Goal: Ask a question: Seek information or help from site administrators or community

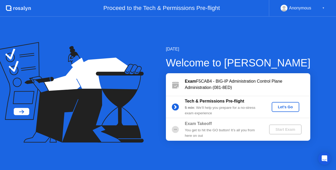
click at [288, 105] on div "Let's Go" at bounding box center [285, 107] width 23 height 4
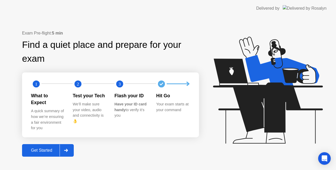
click at [54, 148] on div "Get Started" at bounding box center [42, 150] width 36 height 5
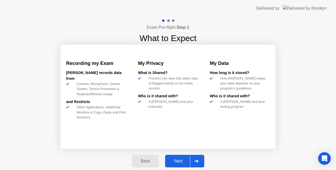
click at [179, 158] on button "Next" at bounding box center [184, 161] width 39 height 13
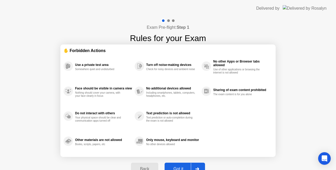
click at [179, 167] on div "Got it" at bounding box center [178, 169] width 25 height 5
select select "**********"
select select "*******"
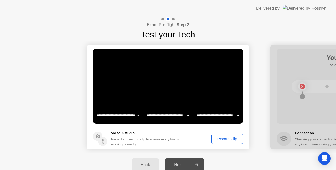
click at [183, 82] on video at bounding box center [168, 86] width 150 height 75
click at [217, 83] on video at bounding box center [168, 86] width 150 height 75
click at [225, 139] on div "Record Clip" at bounding box center [227, 139] width 28 height 4
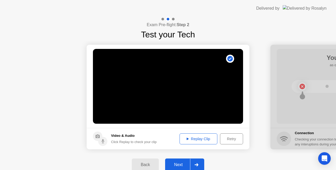
click at [180, 163] on div "Next" at bounding box center [178, 165] width 23 height 5
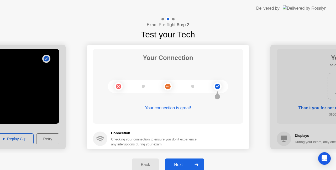
click at [182, 165] on div "Next" at bounding box center [178, 165] width 23 height 5
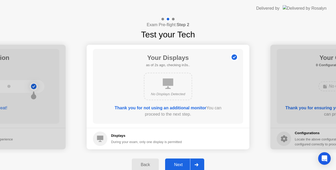
click at [184, 163] on div "Next" at bounding box center [178, 165] width 23 height 5
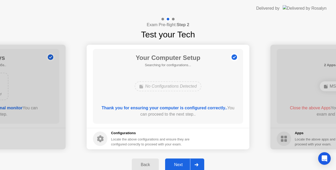
click at [183, 163] on div "Next" at bounding box center [178, 165] width 23 height 5
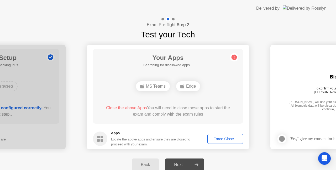
click at [216, 138] on div "Force Close..." at bounding box center [225, 139] width 32 height 4
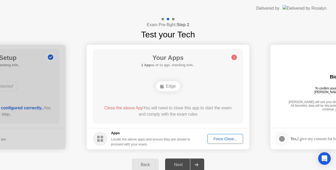
click at [227, 138] on div "Force Close..." at bounding box center [225, 139] width 32 height 4
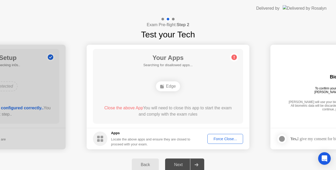
click at [222, 139] on div "Force Close..." at bounding box center [225, 139] width 32 height 4
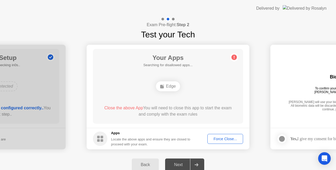
click at [228, 140] on div "Force Close..." at bounding box center [225, 139] width 32 height 4
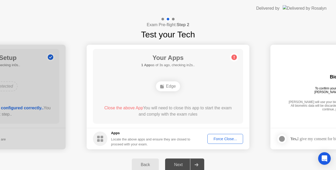
click at [224, 140] on div "Force Close..." at bounding box center [225, 139] width 32 height 4
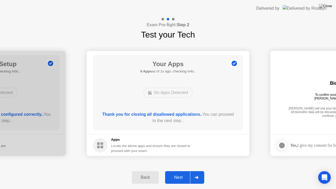
click at [190, 68] on h1 "Your Apps" at bounding box center [167, 63] width 55 height 9
click at [178, 170] on div "Next" at bounding box center [178, 177] width 23 height 5
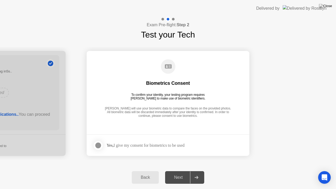
click at [98, 144] on div at bounding box center [98, 145] width 6 height 6
click at [184, 170] on div "Next" at bounding box center [178, 177] width 23 height 5
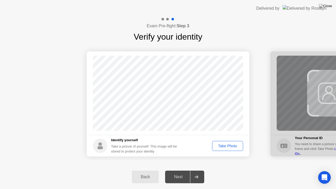
click at [220, 145] on div "Take Photo" at bounding box center [227, 146] width 27 height 4
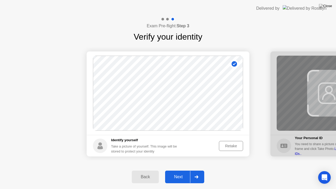
click at [182, 170] on div "Next" at bounding box center [178, 176] width 23 height 5
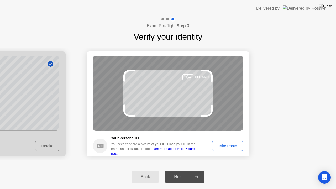
click at [230, 145] on div "Take Photo" at bounding box center [227, 146] width 27 height 4
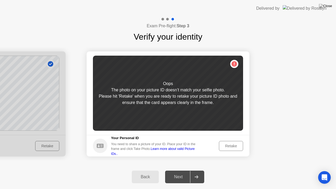
click at [231, 144] on div "Retake" at bounding box center [231, 146] width 20 height 4
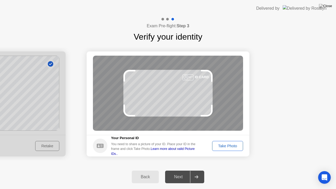
click at [233, 147] on div "Take Photo" at bounding box center [227, 146] width 27 height 4
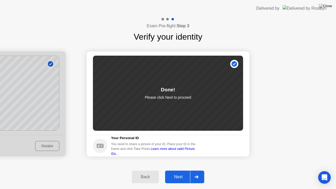
click at [183, 170] on div "Next" at bounding box center [178, 176] width 23 height 5
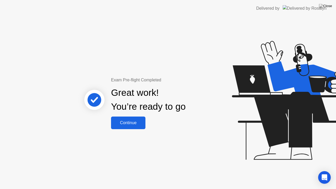
click at [134, 123] on div "Continue" at bounding box center [128, 122] width 31 height 5
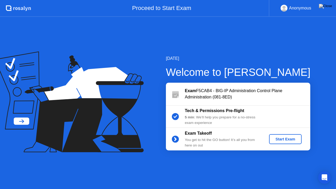
click at [285, 138] on div "Start Exam" at bounding box center [285, 139] width 28 height 4
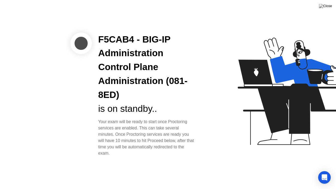
click at [153, 105] on div "is on standby.." at bounding box center [146, 109] width 97 height 14
click at [180, 101] on div "F5CAB4 - BIG-IP Administration Control Plane Administration (081-8ED)" at bounding box center [146, 67] width 97 height 69
click at [188, 77] on div "F5CAB4 - BIG-IP Administration Control Plane Administration (081-8ED)" at bounding box center [146, 67] width 97 height 69
click at [80, 41] on div at bounding box center [81, 44] width 22 height 22
click at [138, 97] on div "F5CAB4 - BIG-IP Administration Control Plane Administration (081-8ED)" at bounding box center [146, 67] width 97 height 69
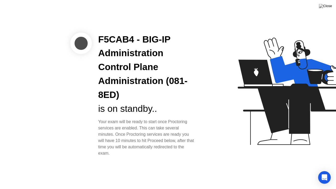
click at [78, 41] on div at bounding box center [81, 44] width 22 height 22
click at [327, 170] on div "Open Intercom Messenger" at bounding box center [324, 177] width 14 height 14
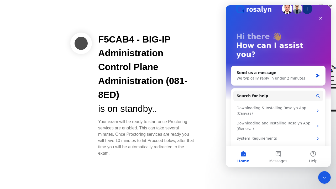
scroll to position [13, 0]
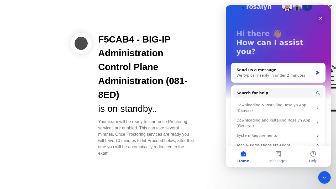
drag, startPoint x: 99, startPoint y: 109, endPoint x: 150, endPoint y: 107, distance: 51.7
click at [150, 107] on div "is on standby.." at bounding box center [146, 109] width 97 height 14
drag, startPoint x: 118, startPoint y: 115, endPoint x: 106, endPoint y: 82, distance: 35.5
click at [118, 115] on div "F5CAB4 - BIG-IP Administration Control Plane Administration (081-8ED) is on sta…" at bounding box center [147, 95] width 110 height 124
click at [80, 41] on div at bounding box center [81, 44] width 22 height 22
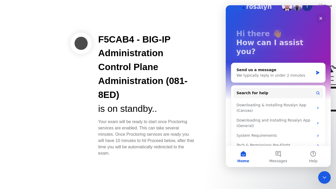
click at [140, 77] on div "F5CAB4 - BIG-IP Administration Control Plane Administration (081-8ED)" at bounding box center [146, 67] width 97 height 69
click at [198, 66] on div "F5CAB4 - BIG-IP Administration Control Plane Administration (081-8ED) is on sta…" at bounding box center [147, 95] width 110 height 124
click at [198, 78] on div "F5CAB4 - BIG-IP Administration Control Plane Administration (081-8ED) is on sta…" at bounding box center [147, 95] width 110 height 124
click at [154, 128] on div "Your exam will be ready to start once Proctoring services are enabled. This can…" at bounding box center [146, 138] width 97 height 38
drag, startPoint x: 109, startPoint y: 107, endPoint x: 149, endPoint y: 108, distance: 40.4
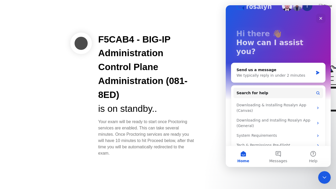
click at [149, 108] on div "is on standby.." at bounding box center [146, 109] width 97 height 14
click at [156, 134] on div "Your exam will be ready to start once Proctoring services are enabled. This can…" at bounding box center [146, 138] width 97 height 38
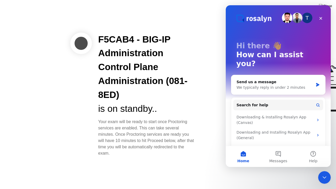
scroll to position [0, 0]
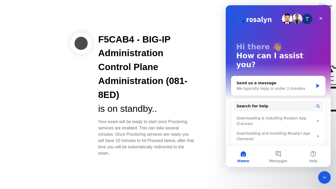
drag, startPoint x: 104, startPoint y: 107, endPoint x: 138, endPoint y: 104, distance: 33.4
click at [135, 104] on div "is on standby.." at bounding box center [146, 109] width 97 height 14
click at [159, 138] on div "Your exam will be ready to start once Proctoring services are enabled. This can…" at bounding box center [146, 138] width 97 height 38
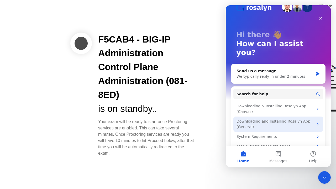
scroll to position [13, 0]
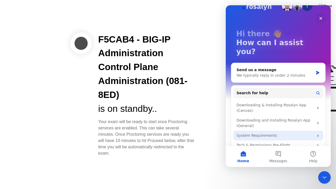
click at [316, 134] on icon "Intercom messenger" at bounding box center [318, 136] width 4 height 4
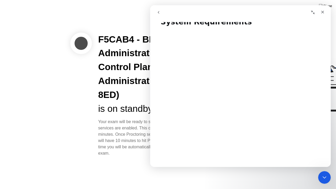
scroll to position [0, 0]
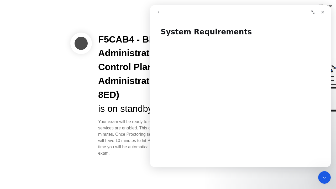
click at [157, 10] on icon "go back" at bounding box center [158, 12] width 4 height 4
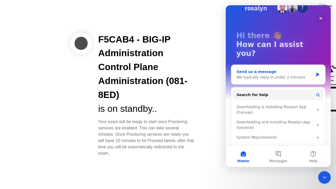
scroll to position [13, 0]
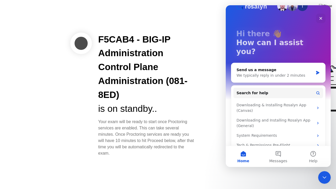
click at [118, 135] on div "Your exam will be ready to start once Proctoring services are enabled. This can…" at bounding box center [146, 138] width 97 height 38
drag, startPoint x: 97, startPoint y: 105, endPoint x: 156, endPoint y: 103, distance: 59.6
click at [156, 103] on div "F5CAB4 - BIG-IP Administration Control Plane Administration (081-8ED) is on sta…" at bounding box center [147, 95] width 110 height 124
click at [132, 111] on div "is on standby.." at bounding box center [146, 109] width 97 height 14
drag, startPoint x: 99, startPoint y: 35, endPoint x: 180, endPoint y: 109, distance: 110.1
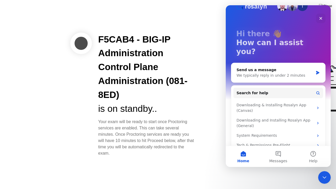
click at [180, 109] on div "F5CAB4 - BIG-IP Administration Control Plane Administration (081-8ED) is on sta…" at bounding box center [146, 74] width 97 height 83
click at [148, 133] on div "Your exam will be ready to start once Proctoring services are enabled. This can…" at bounding box center [146, 138] width 97 height 38
drag, startPoint x: 106, startPoint y: 123, endPoint x: 173, endPoint y: 117, distance: 67.4
click at [173, 117] on div "F5CAB4 - BIG-IP Administration Control Plane Administration (081-8ED) is on sta…" at bounding box center [147, 95] width 110 height 124
drag, startPoint x: 116, startPoint y: 133, endPoint x: 174, endPoint y: 129, distance: 58.4
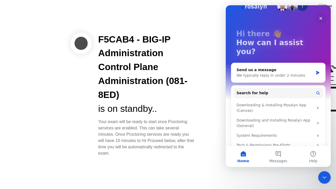
click at [174, 129] on div "Your exam will be ready to start once Proctoring services are enabled. This can…" at bounding box center [146, 138] width 97 height 38
click at [170, 137] on div "Your exam will be ready to start once Proctoring services are enabled. This can…" at bounding box center [146, 138] width 97 height 38
click at [276, 153] on button "Messages" at bounding box center [277, 156] width 35 height 21
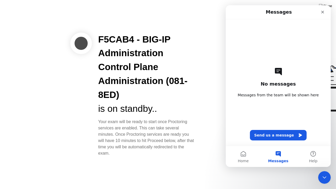
click at [110, 108] on div "is on standby.." at bounding box center [146, 109] width 97 height 14
drag, startPoint x: 100, startPoint y: 36, endPoint x: 190, endPoint y: 147, distance: 142.8
click at [190, 147] on div "F5CAB4 - BIG-IP Administration Control Plane Administration (081-8ED) is on sta…" at bounding box center [147, 95] width 110 height 124
click at [142, 111] on div "is on standby.." at bounding box center [146, 109] width 97 height 14
click at [276, 134] on button "Send us a message" at bounding box center [278, 135] width 57 height 10
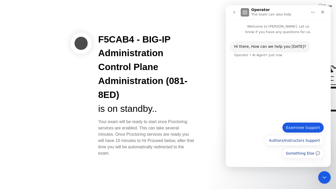
click at [308, 127] on button "Examinee Support" at bounding box center [303, 127] width 42 height 10
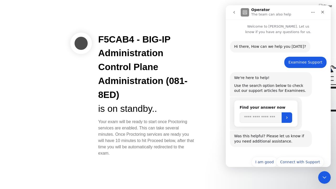
scroll to position [9, 0]
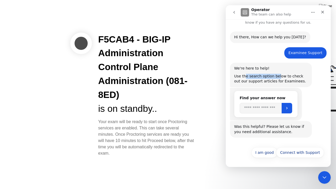
drag, startPoint x: 243, startPoint y: 77, endPoint x: 276, endPoint y: 76, distance: 33.1
click at [276, 75] on div "Use the search option below to check out our support articles for Examinees." at bounding box center [270, 79] width 73 height 10
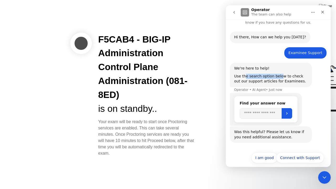
scroll to position [15, 0]
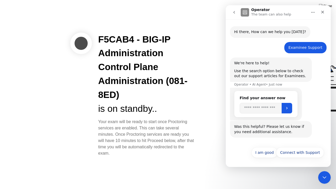
click at [252, 74] on div "Use the search option below to check out our support articles for Examinees." at bounding box center [270, 73] width 73 height 10
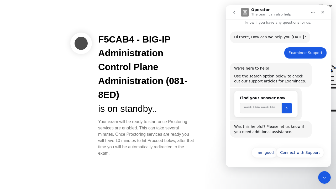
scroll to position [0, 0]
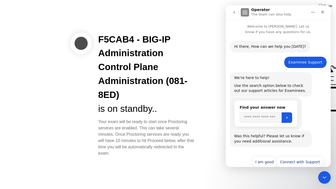
drag, startPoint x: 101, startPoint y: 108, endPoint x: 159, endPoint y: 108, distance: 58.8
click at [159, 108] on div "is on standby.." at bounding box center [146, 109] width 97 height 14
click at [161, 137] on div "Your exam will be ready to start once Proctoring services are enabled. This can…" at bounding box center [146, 138] width 97 height 38
click at [81, 42] on div at bounding box center [81, 44] width 22 height 22
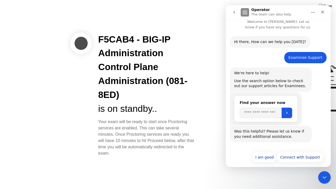
scroll to position [9, 0]
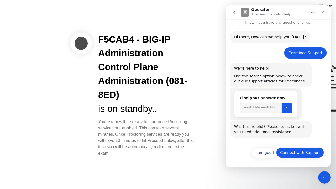
click at [298, 153] on button "Connect with Support" at bounding box center [300, 152] width 48 height 10
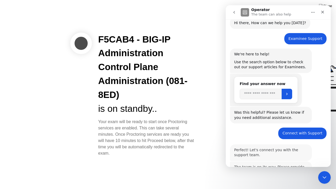
scroll to position [86, 0]
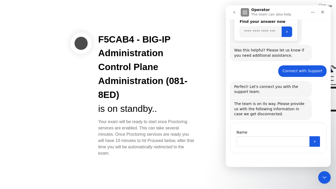
click at [251, 141] on input "Name" at bounding box center [272, 141] width 73 height 10
drag, startPoint x: 248, startPoint y: 105, endPoint x: 270, endPoint y: 103, distance: 21.6
click at [270, 103] on div "The team is on its way. Please provide us with the following information in cas…" at bounding box center [270, 108] width 73 height 15
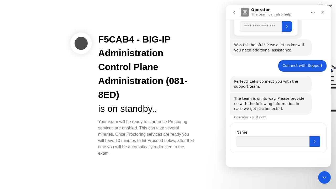
click at [265, 101] on div "The team is on its way. Please provide us with the following information in cas…" at bounding box center [270, 103] width 73 height 15
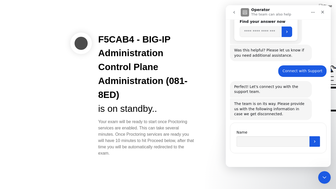
click at [265, 104] on div "The team is on its way. Please provide us with the following information in cas…" at bounding box center [270, 108] width 73 height 15
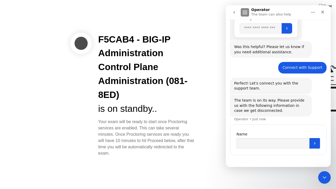
scroll to position [91, 0]
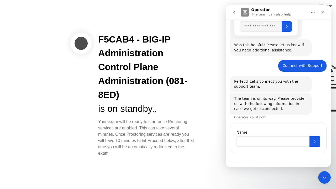
click at [266, 143] on input "Name" at bounding box center [272, 141] width 73 height 10
drag, startPoint x: 241, startPoint y: 99, endPoint x: 277, endPoint y: 97, distance: 36.2
click at [277, 97] on div "The team is on its way. Please provide us with the following information in cas…" at bounding box center [270, 103] width 73 height 15
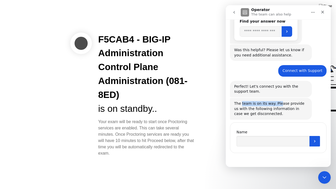
scroll to position [86, 0]
click at [264, 110] on div "The team is on its way. Please provide us with the following information in cas…" at bounding box center [270, 108] width 73 height 15
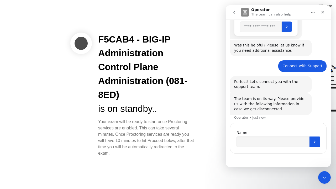
scroll to position [91, 0]
click at [251, 141] on input "Name" at bounding box center [272, 141] width 73 height 10
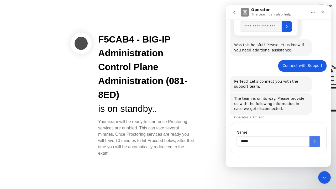
type input "*****"
click at [316, 141] on button "Submit" at bounding box center [314, 141] width 10 height 10
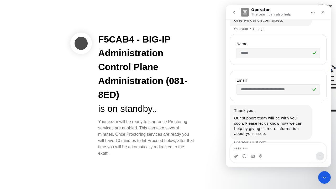
scroll to position [181, 0]
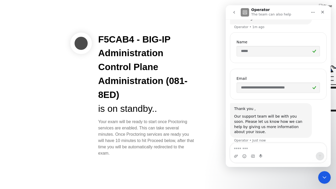
drag, startPoint x: 98, startPoint y: 109, endPoint x: 167, endPoint y: 108, distance: 68.2
click at [167, 108] on div "is on standby.." at bounding box center [146, 109] width 97 height 14
click at [252, 148] on textarea "Message…" at bounding box center [278, 147] width 96 height 9
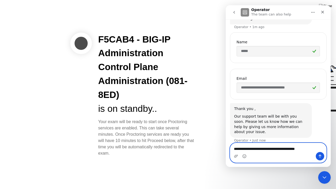
type textarea "**********"
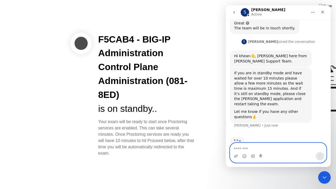
scroll to position [306, 0]
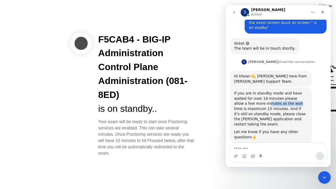
drag, startPoint x: 238, startPoint y: 98, endPoint x: 265, endPoint y: 97, distance: 27.3
click at [265, 97] on div "If you are in standby mode and have waited for over 10 minutes please allow a f…" at bounding box center [270, 109] width 73 height 36
click at [254, 100] on div "If you are in standby mode and have waited for over 10 minutes please allow a f…" at bounding box center [270, 109] width 73 height 36
drag, startPoint x: 259, startPoint y: 98, endPoint x: 287, endPoint y: 96, distance: 27.9
click at [287, 96] on div "If you are in standby mode and have waited for over 10 minutes please allow a f…" at bounding box center [270, 109] width 73 height 36
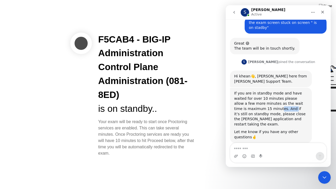
drag, startPoint x: 244, startPoint y: 103, endPoint x: 256, endPoint y: 102, distance: 12.4
click at [256, 102] on div "If you are in standby mode and have waited for over 10 minutes please allow a f…" at bounding box center [270, 109] width 73 height 36
drag, startPoint x: 266, startPoint y: 102, endPoint x: 287, endPoint y: 102, distance: 21.5
click at [287, 102] on div "If you are in standby mode and have waited for over 10 minutes please allow a f…" at bounding box center [270, 109] width 73 height 36
drag, startPoint x: 239, startPoint y: 108, endPoint x: 274, endPoint y: 106, distance: 34.9
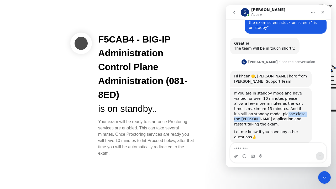
click at [274, 106] on div "If you are in standby mode and have waited for over 10 minutes please allow a f…" at bounding box center [270, 109] width 73 height 36
click at [287, 106] on div "If you are in standby mode and have waited for over 10 minutes please allow a f…" at bounding box center [270, 109] width 73 height 36
drag, startPoint x: 242, startPoint y: 115, endPoint x: 262, endPoint y: 112, distance: 20.4
click at [262, 112] on div "If you are in standby mode and have waited for over 10 minutes please allow a f…" at bounding box center [270, 109] width 73 height 36
click at [252, 127] on div "Sonny says…" at bounding box center [270, 128] width 73 height 3
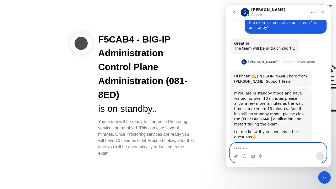
click at [246, 148] on textarea "Message…" at bounding box center [278, 147] width 96 height 9
click at [247, 149] on textarea "Message…" at bounding box center [278, 147] width 96 height 9
type textarea "**********"
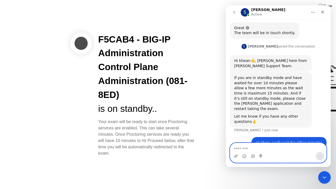
scroll to position [322, 0]
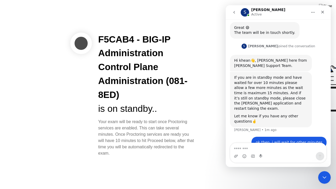
click at [140, 110] on div "is on standby.." at bounding box center [146, 109] width 97 height 14
click at [251, 147] on textarea "Message…" at bounding box center [278, 147] width 96 height 9
click at [180, 138] on div "Your exam will be ready to start once Proctoring services are enabled. This can…" at bounding box center [146, 138] width 97 height 38
click at [128, 125] on div "Your exam will be ready to start once Proctoring services are enabled. This can…" at bounding box center [146, 138] width 97 height 38
drag, startPoint x: 118, startPoint y: 138, endPoint x: 147, endPoint y: 138, distance: 28.9
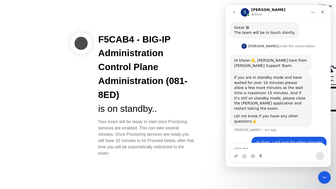
click at [147, 138] on div "Your exam will be ready to start once Proctoring services are enabled. This can…" at bounding box center [146, 138] width 97 height 38
click at [125, 145] on div "Your exam will be ready to start once Proctoring services are enabled. This can…" at bounding box center [146, 138] width 97 height 38
click at [79, 41] on div at bounding box center [81, 44] width 22 height 22
click at [160, 139] on div "Your exam will be ready to start once Proctoring services are enabled. This can…" at bounding box center [146, 138] width 97 height 38
drag, startPoint x: 237, startPoint y: 73, endPoint x: 291, endPoint y: 72, distance: 54.6
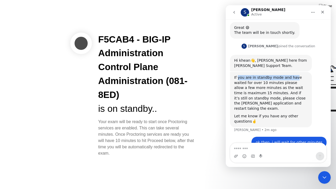
click at [291, 75] on div "If you are in standby mode and have waited for over 10 minutes please allow a f…" at bounding box center [270, 93] width 73 height 36
click at [283, 75] on div "If you are in standby mode and have waited for over 10 minutes please allow a f…" at bounding box center [270, 93] width 73 height 36
drag, startPoint x: 235, startPoint y: 77, endPoint x: 253, endPoint y: 78, distance: 18.4
click at [253, 78] on div "If you are in standby mode and have waited for over 10 minutes please allow a f…" at bounding box center [270, 93] width 73 height 36
click at [255, 76] on div "If you are in standby mode and have waited for over 10 minutes please allow a f…" at bounding box center [270, 93] width 73 height 36
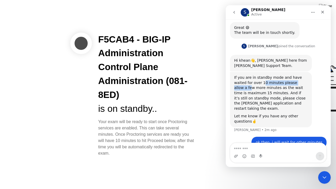
drag, startPoint x: 249, startPoint y: 77, endPoint x: 292, endPoint y: 77, distance: 43.0
click at [292, 77] on div "If you are in standby mode and have waited for over 10 minutes please allow a f…" at bounding box center [270, 93] width 73 height 36
click at [293, 77] on div "If you are in standby mode and have waited for over 10 minutes please allow a f…" at bounding box center [270, 93] width 73 height 36
drag, startPoint x: 237, startPoint y: 83, endPoint x: 263, endPoint y: 82, distance: 26.3
click at [263, 82] on div "If you are in standby mode and have waited for over 10 minutes please allow a f…" at bounding box center [270, 93] width 73 height 36
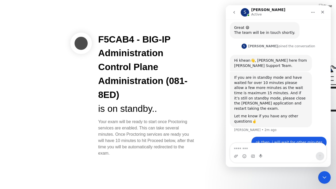
click at [268, 83] on div "If you are in standby mode and have waited for over 10 minutes please allow a f…" at bounding box center [270, 93] width 73 height 36
drag, startPoint x: 259, startPoint y: 83, endPoint x: 283, endPoint y: 82, distance: 24.1
click at [283, 82] on div "If you are in standby mode and have waited for over 10 minutes please allow a f…" at bounding box center [270, 93] width 73 height 36
click at [286, 82] on div "If you are in standby mode and have waited for over 10 minutes please allow a f…" at bounding box center [270, 93] width 73 height 36
drag, startPoint x: 239, startPoint y: 99, endPoint x: 268, endPoint y: 97, distance: 29.4
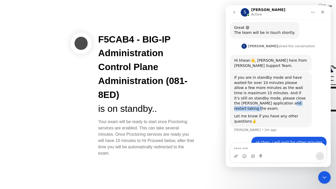
click at [268, 97] on div "If you are in standby mode and have waited for over 10 minutes please allow a f…" at bounding box center [270, 93] width 73 height 36
drag, startPoint x: 244, startPoint y: 105, endPoint x: 270, endPoint y: 105, distance: 26.2
click at [270, 114] on div "Let me know if you have any other questions🤞" at bounding box center [270, 119] width 73 height 10
drag, startPoint x: 287, startPoint y: 101, endPoint x: 286, endPoint y: 98, distance: 3.2
click at [287, 111] on div "Sonny says…" at bounding box center [270, 112] width 73 height 3
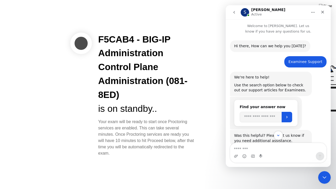
scroll to position [0, 0]
click at [159, 110] on div "is on standby.." at bounding box center [146, 109] width 97 height 14
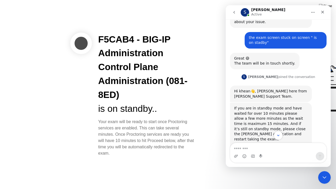
scroll to position [322, 0]
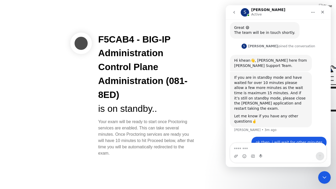
click at [129, 130] on div "Your exam will be ready to start once Proctoring services are enabled. This can…" at bounding box center [146, 138] width 97 height 38
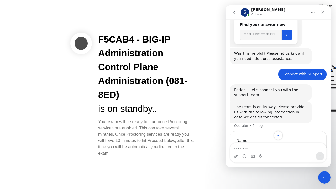
scroll to position [131, 0]
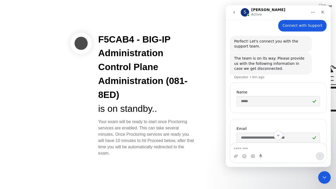
click at [312, 13] on icon "Home" at bounding box center [313, 12] width 4 height 4
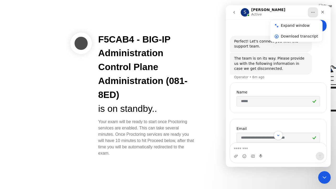
click at [255, 63] on div "The team is on its way. Please provide us with the following information in cas…" at bounding box center [270, 63] width 73 height 15
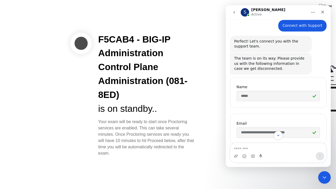
click at [255, 63] on div "The team is on its way. Please provide us with the following information in cas…" at bounding box center [270, 63] width 73 height 15
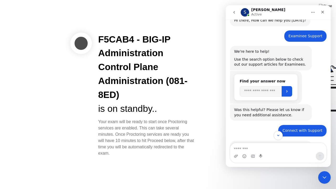
scroll to position [0, 0]
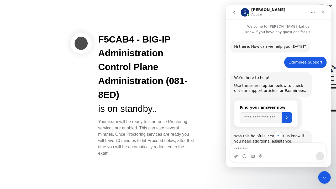
click at [257, 45] on div "Hi ​there, How can we help you [DATE]?" at bounding box center [270, 46] width 72 height 5
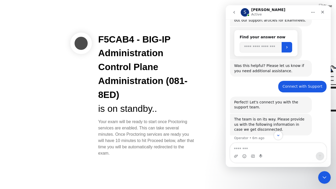
scroll to position [79, 0]
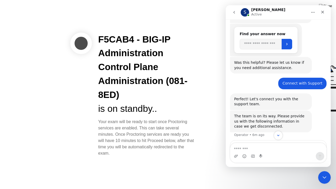
click at [252, 67] on div "Was this helpful? Please let us know if you need additional assistance." at bounding box center [270, 65] width 73 height 10
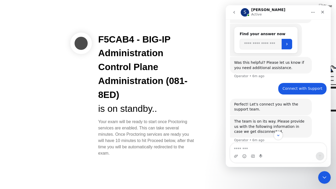
click at [253, 102] on div "Perfect! Let's connect you with the support team." at bounding box center [270, 107] width 73 height 10
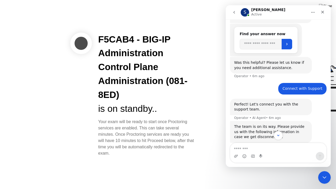
scroll to position [157, 0]
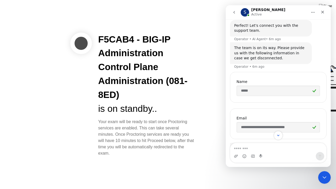
click at [258, 50] on div "The team is on its way. Please provide us with the following information in cas…" at bounding box center [270, 52] width 73 height 15
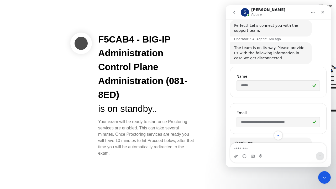
click at [259, 54] on div "The team is on its way. Please provide us with the following information in cas…" at bounding box center [270, 52] width 73 height 15
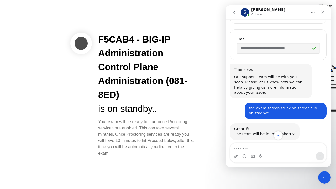
scroll to position [236, 0]
click at [257, 76] on div "Our support team will be with you soon. Please let us know how we can help by g…" at bounding box center [270, 85] width 73 height 20
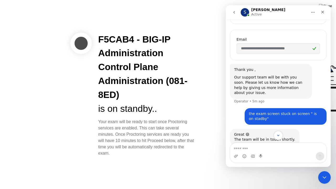
drag, startPoint x: 126, startPoint y: 123, endPoint x: 180, endPoint y: 120, distance: 54.2
click at [180, 120] on div "Your exam will be ready to start once Proctoring services are enabled. This can…" at bounding box center [146, 138] width 97 height 38
click at [183, 123] on div "Your exam will be ready to start once Proctoring services are enabled. This can…" at bounding box center [146, 138] width 97 height 38
drag, startPoint x: 103, startPoint y: 131, endPoint x: 135, endPoint y: 128, distance: 31.6
click at [135, 128] on div "Your exam will be ready to start once Proctoring services are enabled. This can…" at bounding box center [146, 138] width 97 height 38
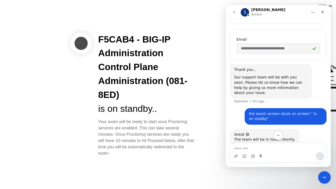
click at [152, 127] on div "Your exam will be ready to start once Proctoring services are enabled. This can…" at bounding box center [146, 138] width 97 height 38
drag, startPoint x: 113, startPoint y: 133, endPoint x: 153, endPoint y: 133, distance: 40.1
click at [153, 133] on div "Your exam will be ready to start once Proctoring services are enabled. This can…" at bounding box center [146, 138] width 97 height 38
click at [147, 135] on div "Your exam will be ready to start once Proctoring services are enabled. This can…" at bounding box center [146, 138] width 97 height 38
drag, startPoint x: 104, startPoint y: 141, endPoint x: 141, endPoint y: 139, distance: 36.3
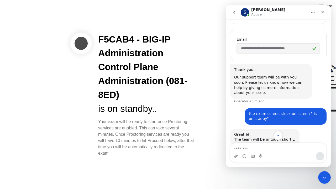
click at [141, 139] on div "Your exam will be ready to start once Proctoring services are enabled. This can…" at bounding box center [146, 138] width 97 height 38
drag, startPoint x: 149, startPoint y: 139, endPoint x: 173, endPoint y: 138, distance: 24.4
click at [173, 138] on div "Your exam will be ready to start once Proctoring services are enabled. This can…" at bounding box center [146, 138] width 97 height 38
click at [192, 161] on div "F5CAB4 - BIG-IP Administration Control Plane Administration (081-8ED) is on sta…" at bounding box center [168, 94] width 336 height 189
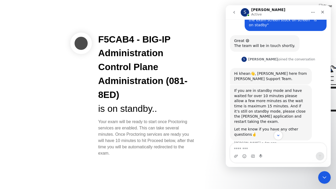
scroll to position [343, 0]
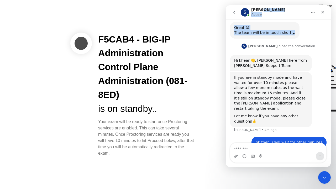
drag, startPoint x: 290, startPoint y: 12, endPoint x: 289, endPoint y: 33, distance: 21.0
click at [289, 33] on div "**********" at bounding box center [278, 86] width 105 height 162
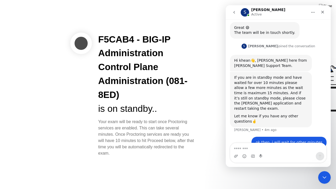
click at [273, 88] on div "If you are in standby mode and have waited for over 10 minutes please allow a f…" at bounding box center [270, 93] width 73 height 36
click at [191, 100] on div "F5CAB4 - BIG-IP Administration Control Plane Administration (081-8ED)" at bounding box center [146, 67] width 97 height 69
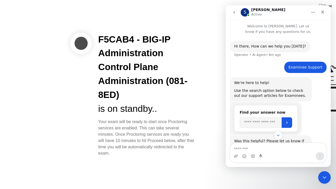
scroll to position [0, 0]
click at [264, 55] on div "Operator • AI Agent • 8m ago" at bounding box center [257, 55] width 47 height 3
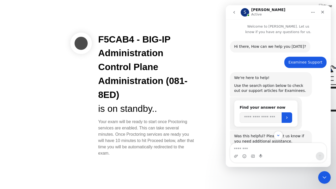
click at [271, 47] on div "Hi ​there, How can we help you [DATE]?" at bounding box center [270, 46] width 72 height 5
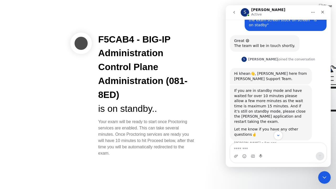
scroll to position [343, 0]
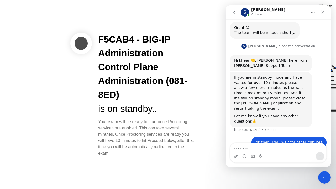
click at [264, 86] on div "If you are in standby mode and have waited for over 10 minutes please allow a f…" at bounding box center [270, 93] width 73 height 36
drag, startPoint x: 110, startPoint y: 123, endPoint x: 163, endPoint y: 142, distance: 56.2
click at [163, 142] on div "Your exam will be ready to start once Proctoring services are enabled. This can…" at bounding box center [146, 138] width 97 height 38
drag, startPoint x: 130, startPoint y: 154, endPoint x: 131, endPoint y: 145, distance: 9.7
click at [130, 154] on div "Your exam will be ready to start once Proctoring services are enabled. This can…" at bounding box center [146, 138] width 97 height 38
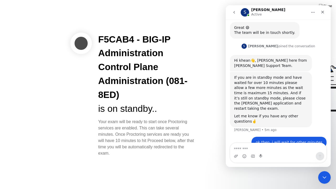
click at [131, 145] on div "Your exam will be ready to start once Proctoring services are enabled. This can…" at bounding box center [146, 138] width 97 height 38
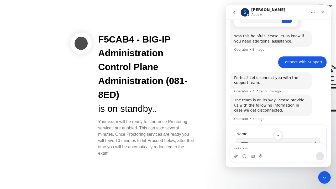
scroll to position [159, 0]
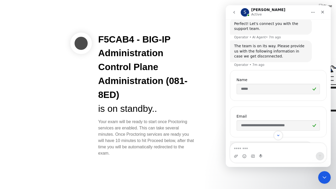
click at [264, 51] on div "The team is on its way. Please provide us with the following information in cas…" at bounding box center [270, 51] width 73 height 15
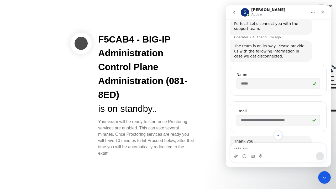
click at [264, 51] on div "The team is on its way. Please provide us with the following information in cas…" at bounding box center [270, 51] width 73 height 15
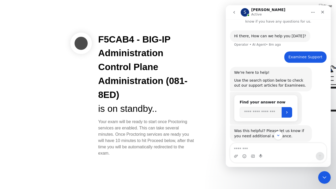
scroll to position [0, 0]
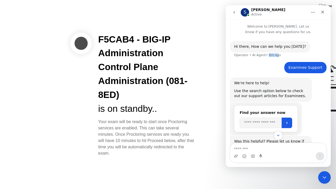
drag, startPoint x: 265, startPoint y: 55, endPoint x: 274, endPoint y: 55, distance: 8.7
click at [274, 55] on div "Operator • AI Agent • 8m ago" at bounding box center [257, 55] width 47 height 3
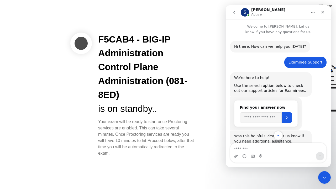
click at [268, 46] on div "Hi ​there, How can we help you [DATE]?" at bounding box center [270, 46] width 72 height 5
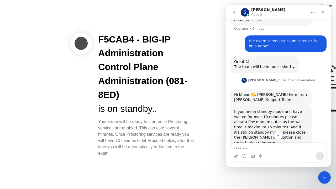
scroll to position [343, 0]
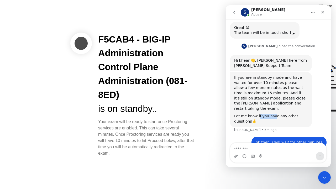
drag, startPoint x: 256, startPoint y: 104, endPoint x: 271, endPoint y: 103, distance: 15.0
click at [271, 114] on div "Let me know if you have any other questions🤞" at bounding box center [270, 119] width 73 height 10
click at [266, 114] on div "Let me know if you have any other questions🤞" at bounding box center [270, 119] width 73 height 10
click at [262, 98] on div "If you are in standby mode and have waited for over 10 minutes please allow a f…" at bounding box center [270, 93] width 73 height 36
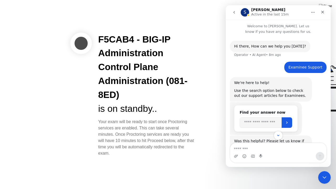
scroll to position [0, 0]
click at [265, 48] on div "Hi ​there, How can we help you [DATE]?" at bounding box center [270, 46] width 72 height 5
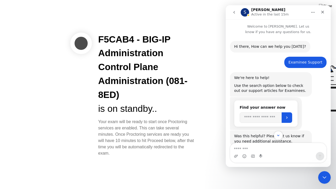
click at [264, 48] on div "Hi ​there, How can we help you [DATE]?" at bounding box center [270, 46] width 72 height 5
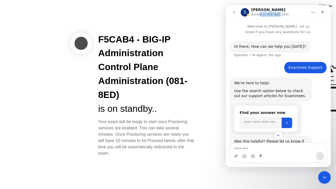
drag, startPoint x: 259, startPoint y: 14, endPoint x: 278, endPoint y: 14, distance: 18.9
click at [278, 14] on p "Active in the last 15m" at bounding box center [270, 14] width 38 height 5
click at [265, 14] on p "Active in the last 15m" at bounding box center [270, 14] width 38 height 5
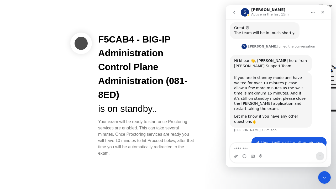
scroll to position [343, 0]
click at [251, 128] on div "[PERSON_NAME] • 6m ago" at bounding box center [255, 129] width 42 height 3
click at [243, 97] on div "If you are in standby mode and have waited for over 10 minutes please allow a f…" at bounding box center [270, 93] width 73 height 36
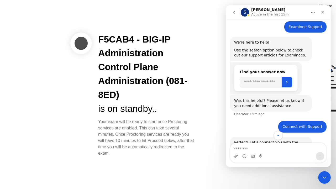
scroll to position [0, 0]
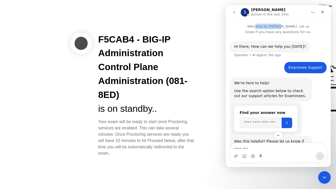
drag, startPoint x: 259, startPoint y: 27, endPoint x: 281, endPoint y: 27, distance: 22.0
click at [281, 27] on p "Welcome to [PERSON_NAME]. Let us know if you have any questions for us." at bounding box center [278, 26] width 105 height 15
drag, startPoint x: 259, startPoint y: 55, endPoint x: 274, endPoint y: 56, distance: 14.4
click at [274, 56] on div "Operator • AI Agent • 9m ago" at bounding box center [257, 55] width 47 height 3
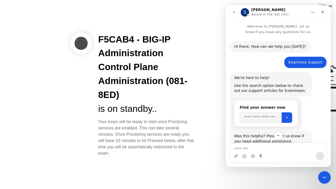
click at [255, 46] on div "Hi ​there, How can we help you [DATE]?" at bounding box center [270, 46] width 72 height 5
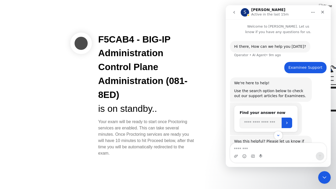
click at [313, 12] on icon "Home" at bounding box center [313, 12] width 4 height 4
click at [247, 47] on div "Hi ​there, How can we help you [DATE]?" at bounding box center [270, 46] width 72 height 5
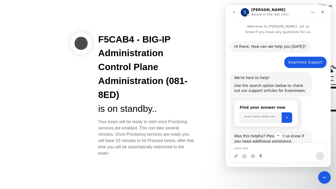
click at [257, 47] on div "Hi ​there, How can we help you [DATE]?" at bounding box center [270, 46] width 72 height 5
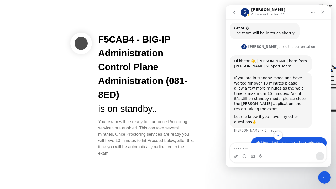
scroll to position [343, 0]
click at [267, 114] on div "Let me know if you have any other questions🤞" at bounding box center [270, 119] width 73 height 10
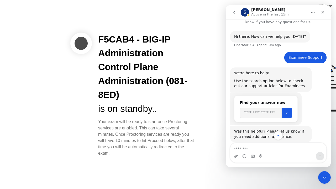
scroll to position [0, 0]
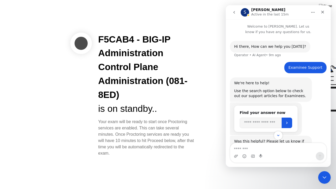
click at [265, 47] on div "Hi ​there, How can we help you [DATE]?" at bounding box center [270, 46] width 72 height 5
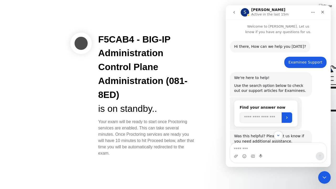
click at [265, 46] on div "Hi ​there, How can we help you [DATE]?" at bounding box center [270, 46] width 72 height 5
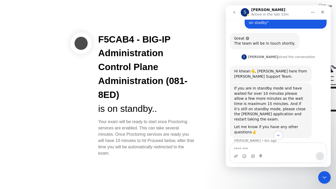
scroll to position [343, 0]
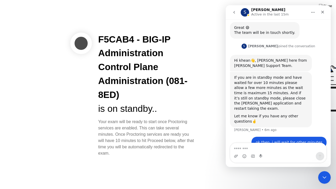
click at [260, 83] on div "If you are in standby mode and have waited for over 10 minutes please allow a f…" at bounding box center [270, 93] width 73 height 36
click at [259, 82] on div "If you are in standby mode and have waited for over 10 minutes please allow a f…" at bounding box center [270, 93] width 73 height 36
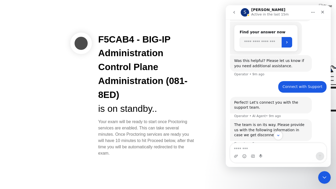
scroll to position [0, 0]
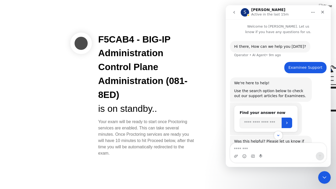
click at [264, 48] on div "Hi ​there, How can we help you [DATE]?" at bounding box center [270, 46] width 72 height 5
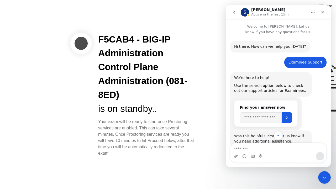
click at [264, 48] on div "Hi ​there, How can we help you [DATE]?" at bounding box center [270, 46] width 72 height 5
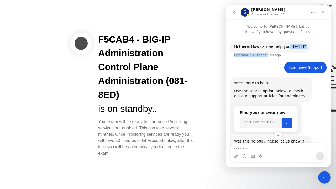
drag, startPoint x: 263, startPoint y: 56, endPoint x: 282, endPoint y: 56, distance: 18.9
click at [282, 56] on div "Hi ​there, How can we help you [DATE]? Operator • AI Agent • 9m ago" at bounding box center [278, 51] width 97 height 21
click at [269, 57] on div "Operator • AI Agent • 9m ago" at bounding box center [257, 55] width 47 height 3
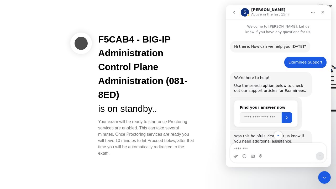
click at [267, 44] on div "Hi ​there, How can we help you [DATE]?" at bounding box center [270, 46] width 72 height 5
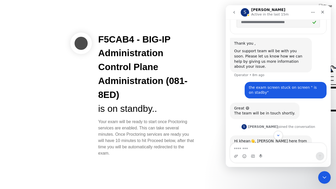
scroll to position [343, 0]
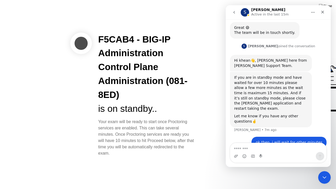
drag, startPoint x: 120, startPoint y: 124, endPoint x: 172, endPoint y: 131, distance: 52.9
click at [172, 131] on div "Your exam will be ready to start once Proctoring services are enabled. This can…" at bounding box center [146, 138] width 97 height 38
click at [162, 142] on div "Your exam will be ready to start once Proctoring services are enabled. This can…" at bounding box center [146, 138] width 97 height 38
click at [145, 121] on div "Your exam will be ready to start once Proctoring services are enabled. This can…" at bounding box center [146, 138] width 97 height 38
click at [79, 44] on div at bounding box center [81, 44] width 22 height 22
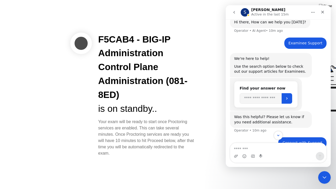
scroll to position [0, 0]
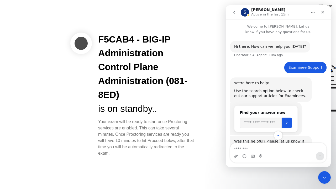
click at [145, 134] on div "Your exam will be ready to start once Proctoring services are enabled. This can…" at bounding box center [146, 138] width 97 height 38
drag, startPoint x: 158, startPoint y: 127, endPoint x: 179, endPoint y: 138, distance: 23.1
click at [179, 138] on div "Your exam will be ready to start once Proctoring services are enabled. This can…" at bounding box center [146, 138] width 97 height 38
click at [162, 141] on div "Your exam will be ready to start once Proctoring services are enabled. This can…" at bounding box center [146, 138] width 97 height 38
click at [257, 54] on div "Operator • AI Agent • 10m ago" at bounding box center [258, 55] width 49 height 3
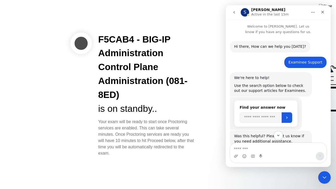
click at [257, 54] on div "Hi ​there, How can we help you [DATE]? Operator • AI Agent • 10m ago" at bounding box center [278, 49] width 97 height 16
click at [258, 47] on div "Hi ​there, How can we help you [DATE]?" at bounding box center [270, 46] width 72 height 5
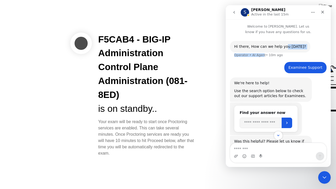
drag, startPoint x: 261, startPoint y: 54, endPoint x: 282, endPoint y: 56, distance: 20.8
click at [282, 56] on div "Hi ​there, How can we help you [DATE]? Operator • AI Agent • 10m ago" at bounding box center [278, 51] width 97 height 21
click at [268, 56] on div "Operator • AI Agent • 10m ago" at bounding box center [258, 55] width 49 height 3
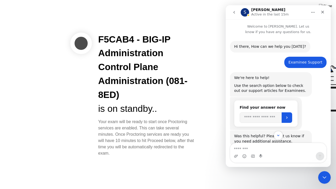
click at [263, 48] on div "Hi ​there, How can we help you [DATE]?" at bounding box center [270, 46] width 72 height 5
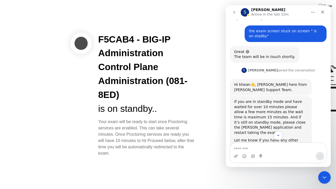
scroll to position [343, 0]
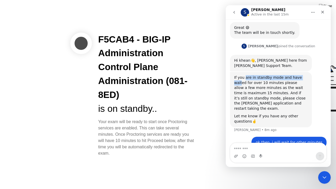
drag, startPoint x: 244, startPoint y: 73, endPoint x: 301, endPoint y: 73, distance: 56.7
click at [301, 75] on div "If you are in standby mode and have waited for over 10 minutes please allow a f…" at bounding box center [270, 93] width 73 height 36
drag, startPoint x: 238, startPoint y: 80, endPoint x: 283, endPoint y: 78, distance: 45.4
click at [283, 78] on div "If you are in standby mode and have waited for over 10 minutes please allow a f…" at bounding box center [270, 93] width 73 height 36
click at [255, 86] on div "If you are in standby mode and have waited for over 10 minutes please allow a f…" at bounding box center [270, 93] width 73 height 36
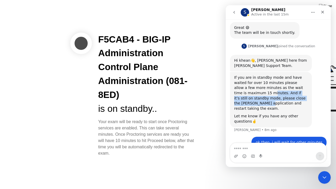
drag, startPoint x: 239, startPoint y: 86, endPoint x: 285, endPoint y: 93, distance: 47.0
click at [285, 93] on div "If you are in standby mode and have waited for over 10 minutes please allow a f…" at bounding box center [270, 93] width 73 height 36
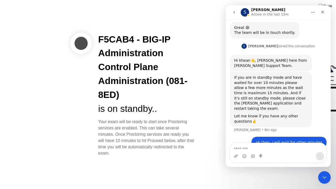
click at [276, 96] on div "If you are in standby mode and have waited for over 10 minutes please allow a f…" at bounding box center [270, 93] width 73 height 36
drag, startPoint x: 245, startPoint y: 94, endPoint x: 285, endPoint y: 94, distance: 39.9
click at [285, 94] on div "If you are in standby mode and have waited for over 10 minutes please allow a f…" at bounding box center [270, 93] width 73 height 36
click at [277, 114] on div "Let me know if you have any other questions🤞" at bounding box center [270, 119] width 73 height 10
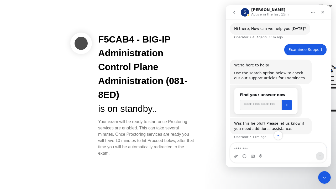
scroll to position [0, 0]
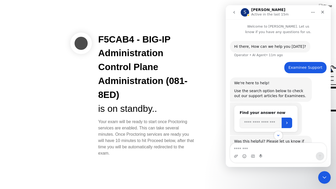
click at [269, 47] on div "Hi ​there, How can we help you [DATE]?" at bounding box center [270, 46] width 72 height 5
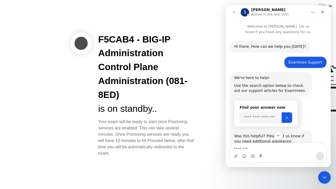
click at [269, 47] on div "Hi ​there, How can we help you [DATE]?" at bounding box center [270, 46] width 72 height 5
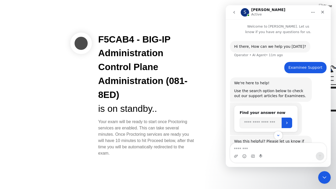
click at [271, 47] on div "Hi ​there, How can we help you [DATE]?" at bounding box center [270, 46] width 72 height 5
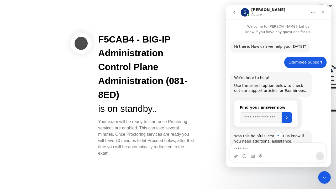
click at [271, 47] on div "Hi ​there, How can we help you [DATE]?" at bounding box center [270, 46] width 72 height 5
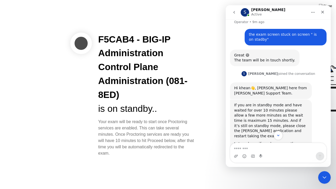
scroll to position [343, 0]
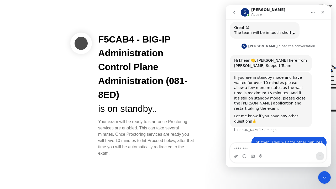
click at [267, 84] on div "If you are in standby mode and have waited for over 10 minutes please allow a f…" at bounding box center [270, 93] width 73 height 36
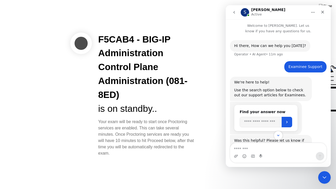
scroll to position [0, 0]
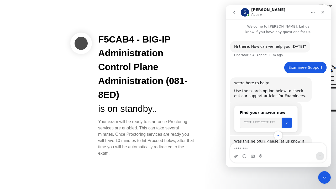
click at [268, 46] on div "Hi ​there, How can we help you [DATE]?" at bounding box center [270, 46] width 72 height 5
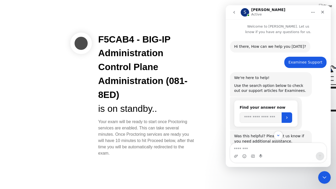
click at [268, 46] on div "Hi ​there, How can we help you [DATE]?" at bounding box center [270, 46] width 72 height 5
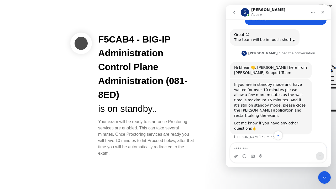
scroll to position [343, 0]
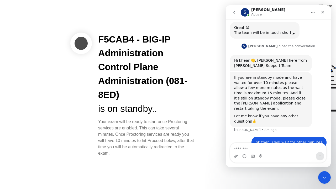
click at [271, 81] on div "If you are in standby mode and have waited for over 10 minutes please allow a f…" at bounding box center [270, 93] width 73 height 36
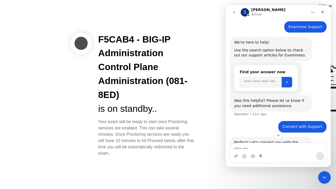
scroll to position [0, 0]
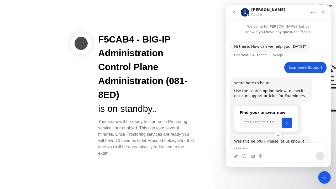
click at [268, 46] on div "Hi ​there, How can we help you [DATE]?" at bounding box center [270, 46] width 72 height 5
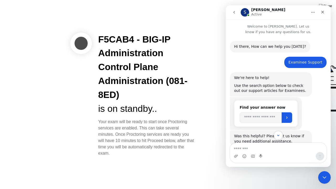
click at [268, 46] on div "Hi ​there, How can we help you [DATE]?" at bounding box center [270, 46] width 72 height 5
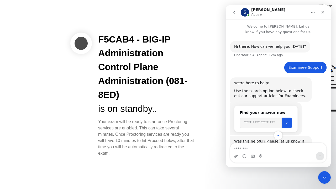
click at [276, 46] on div "Hi ​there, How can we help you [DATE]?" at bounding box center [270, 46] width 72 height 5
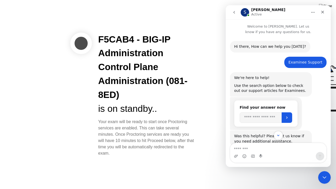
click at [276, 46] on div "Hi ​there, How can we help you [DATE]?" at bounding box center [270, 46] width 72 height 5
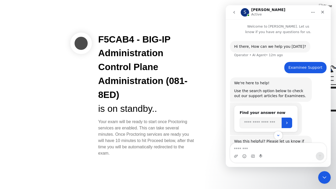
drag, startPoint x: 123, startPoint y: 130, endPoint x: 174, endPoint y: 148, distance: 54.4
click at [174, 148] on div "Your exam will be ready to start once Proctoring services are enabled. This can…" at bounding box center [146, 138] width 97 height 38
click at [140, 134] on div "Your exam will be ready to start once Proctoring services are enabled. This can…" at bounding box center [146, 138] width 97 height 38
drag, startPoint x: 106, startPoint y: 39, endPoint x: 154, endPoint y: 80, distance: 63.6
click at [154, 80] on div "F5CAB4 - BIG-IP Administration Control Plane Administration (081-8ED)" at bounding box center [146, 67] width 97 height 69
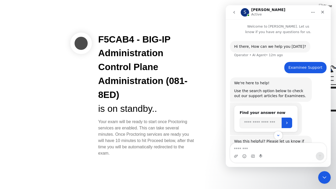
click at [140, 79] on div "F5CAB4 - BIG-IP Administration Control Plane Administration (081-8ED)" at bounding box center [146, 67] width 97 height 69
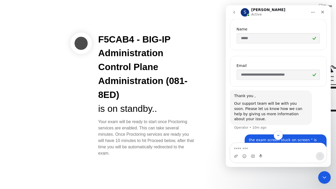
scroll to position [343, 0]
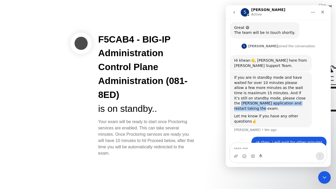
drag, startPoint x: 260, startPoint y: 92, endPoint x: 292, endPoint y: 96, distance: 31.9
click at [292, 96] on div "If you are in standby mode and have waited for over 10 minutes please allow a f…" at bounding box center [270, 93] width 73 height 36
click at [257, 95] on div "If you are in standby mode and have waited for over 10 minutes please allow a f…" at bounding box center [270, 93] width 73 height 36
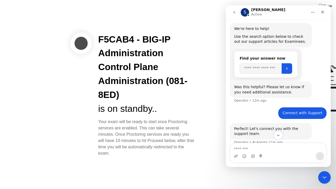
scroll to position [0, 0]
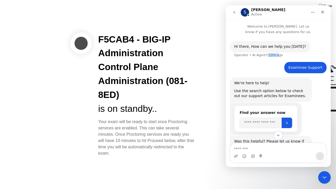
drag, startPoint x: 262, startPoint y: 54, endPoint x: 273, endPoint y: 55, distance: 10.8
click at [273, 55] on div "Operator • AI Agent • 12m ago" at bounding box center [258, 55] width 49 height 3
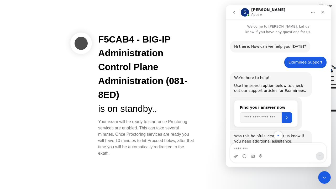
click at [259, 47] on div "Hi ​there, How can we help you [DATE]?" at bounding box center [270, 46] width 72 height 5
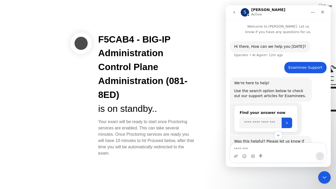
drag, startPoint x: 138, startPoint y: 110, endPoint x: 169, endPoint y: 125, distance: 33.9
click at [169, 124] on div "F5CAB4 - BIG-IP Administration Control Plane Administration (081-8ED) is on sta…" at bounding box center [147, 95] width 110 height 124
click at [165, 135] on div "Your exam will be ready to start once Proctoring services are enabled. This can…" at bounding box center [146, 138] width 97 height 38
click at [269, 47] on div "Hi ​there, How can we help you [DATE]?" at bounding box center [270, 46] width 72 height 5
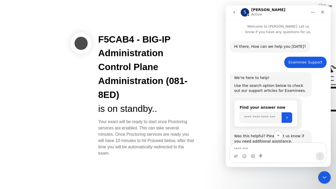
click at [268, 46] on div "Hi ​there, How can we help you [DATE]?" at bounding box center [270, 46] width 72 height 5
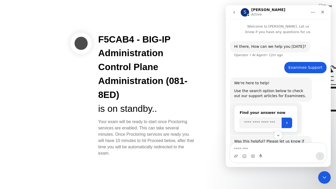
click at [268, 45] on div "Hi ​there, How can we help you [DATE]?" at bounding box center [270, 46] width 72 height 5
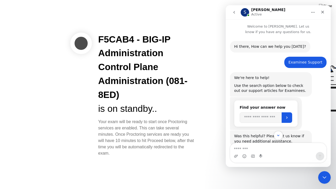
click at [267, 47] on div "Hi ​there, How can we help you [DATE]?" at bounding box center [270, 46] width 72 height 5
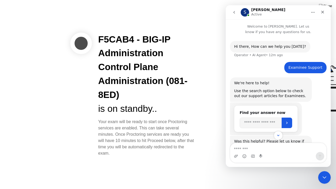
click at [267, 46] on div "Hi ​there, How can we help you [DATE]?" at bounding box center [270, 46] width 72 height 5
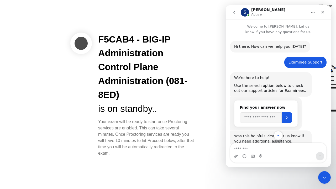
click at [267, 47] on div "Hi ​there, How can we help you [DATE]?" at bounding box center [270, 46] width 72 height 5
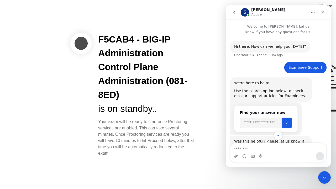
click at [259, 46] on div "Hi ​there, How can we help you [DATE]?" at bounding box center [270, 46] width 72 height 5
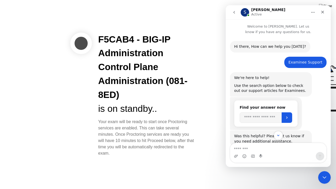
click at [259, 46] on div "Hi ​there, How can we help you [DATE]?" at bounding box center [270, 46] width 72 height 5
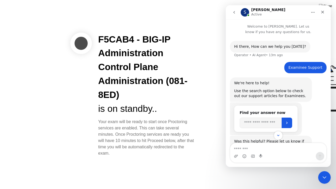
click at [260, 46] on div "Hi ​there, How can we help you [DATE]?" at bounding box center [270, 46] width 72 height 5
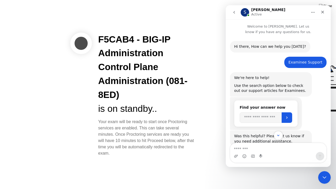
click at [260, 44] on div "Hi ​there, How can we help you [DATE]?" at bounding box center [270, 46] width 72 height 5
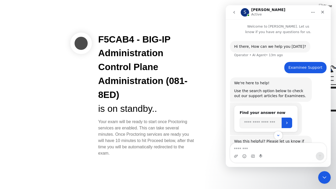
click at [269, 47] on div "Hi ​there, How can we help you [DATE]?" at bounding box center [270, 46] width 72 height 5
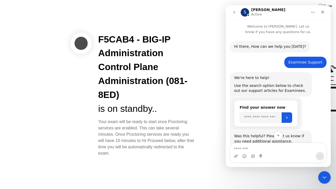
click at [265, 46] on div "Hi ​there, How can we help you [DATE]?" at bounding box center [270, 46] width 72 height 5
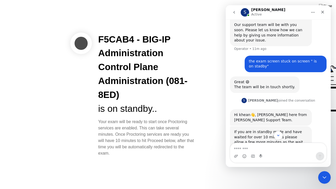
scroll to position [343, 0]
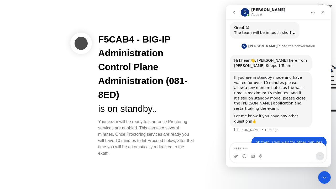
drag, startPoint x: 108, startPoint y: 120, endPoint x: 172, endPoint y: 144, distance: 68.2
click at [172, 144] on div "Your exam will be ready to start once Proctoring services are enabled. This can…" at bounding box center [146, 138] width 97 height 38
click at [141, 145] on div "Your exam will be ready to start once Proctoring services are enabled. This can…" at bounding box center [146, 138] width 97 height 38
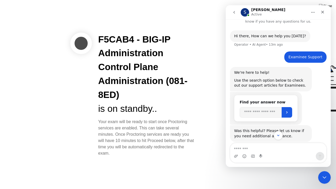
scroll to position [0, 0]
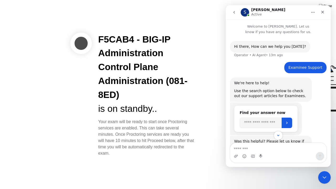
click at [268, 47] on div "Hi ​there, How can we help you [DATE]?" at bounding box center [270, 46] width 72 height 5
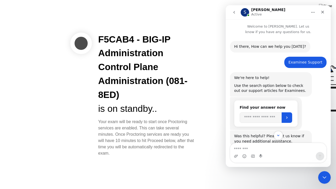
click at [268, 47] on div "Hi ​there, How can we help you [DATE]?" at bounding box center [270, 46] width 72 height 5
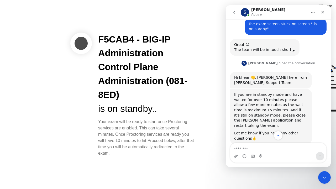
scroll to position [343, 0]
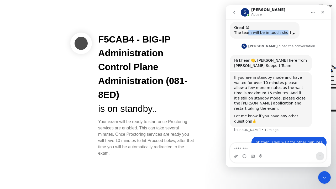
drag, startPoint x: 246, startPoint y: 26, endPoint x: 281, endPoint y: 27, distance: 35.1
click at [281, 27] on div "Great 😄 The team will be in touch shortly." at bounding box center [264, 30] width 61 height 10
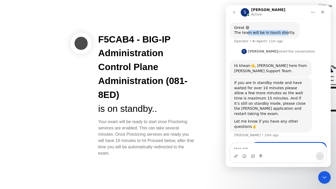
click at [263, 28] on div "Great 😄 The team will be in touch shortly." at bounding box center [264, 30] width 61 height 10
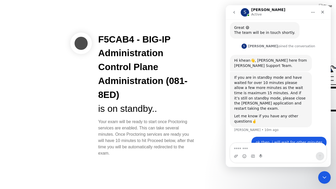
click at [263, 28] on div "Great 😄 The team will be in touch shortly." at bounding box center [264, 30] width 61 height 10
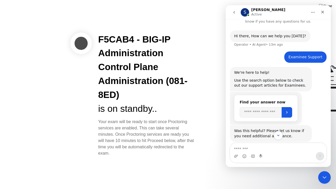
scroll to position [0, 0]
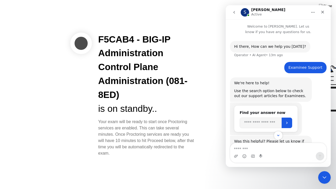
click at [268, 47] on div "Hi ​there, How can we help you [DATE]?" at bounding box center [270, 46] width 72 height 5
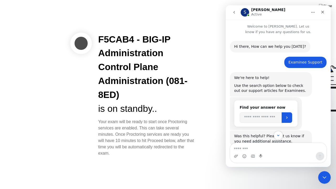
click at [268, 46] on div "Hi ​there, How can we help you [DATE]?" at bounding box center [270, 46] width 72 height 5
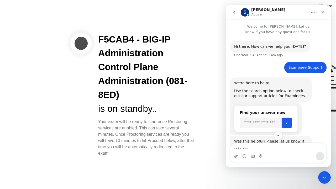
drag, startPoint x: 142, startPoint y: 132, endPoint x: 160, endPoint y: 148, distance: 24.2
click at [160, 148] on div "Your exam will be ready to start once Proctoring services are enabled. This can…" at bounding box center [146, 138] width 97 height 38
click at [159, 145] on div "Your exam will be ready to start once Proctoring services are enabled. This can…" at bounding box center [146, 138] width 97 height 38
click at [263, 55] on div "Operator • AI Agent • 14m ago" at bounding box center [258, 55] width 49 height 3
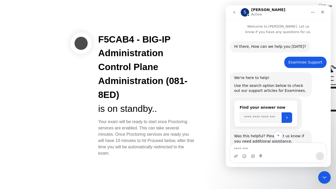
click at [265, 47] on div "Hi ​there, How can we help you [DATE]?" at bounding box center [270, 46] width 72 height 5
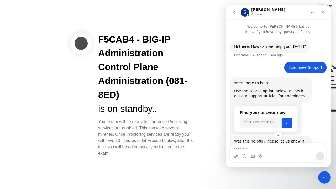
drag, startPoint x: 126, startPoint y: 83, endPoint x: 165, endPoint y: 86, distance: 38.9
click at [165, 86] on div "F5CAB4 - BIG-IP Administration Control Plane Administration (081-8ED)" at bounding box center [146, 67] width 97 height 69
click at [147, 82] on div "F5CAB4 - BIG-IP Administration Control Plane Administration (081-8ED)" at bounding box center [146, 67] width 97 height 69
drag, startPoint x: 260, startPoint y: 47, endPoint x: 279, endPoint y: 46, distance: 18.4
click at [279, 46] on div "Hi ​there, How can we help you [DATE]?" at bounding box center [270, 46] width 72 height 5
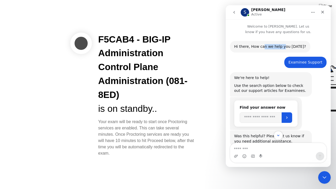
click at [276, 48] on div "Hi ​there, How can we help you [DATE]?" at bounding box center [270, 46] width 72 height 5
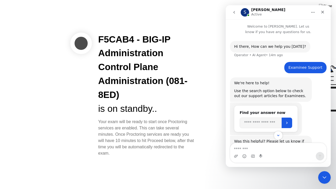
click at [158, 128] on div "Your exam will be ready to start once Proctoring services are enabled. This can…" at bounding box center [146, 138] width 97 height 38
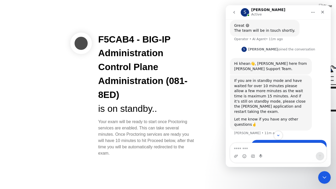
scroll to position [348, 0]
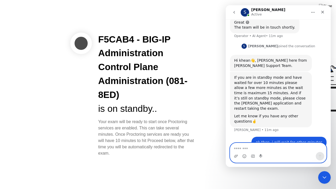
click at [253, 147] on textarea "Message…" at bounding box center [278, 147] width 96 height 9
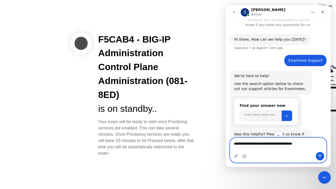
scroll to position [0, 0]
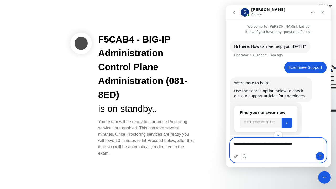
type textarea "**********"
click at [269, 48] on div "Hi ​there, How can we help you [DATE]?" at bounding box center [270, 46] width 72 height 5
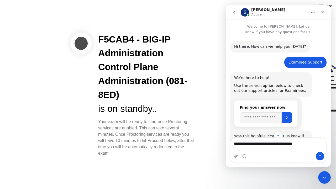
click at [269, 48] on div "Hi ​there, How can we help you [DATE]?" at bounding box center [270, 46] width 72 height 5
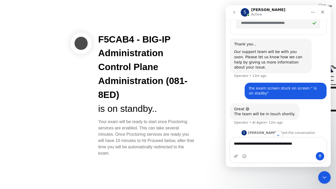
scroll to position [262, 0]
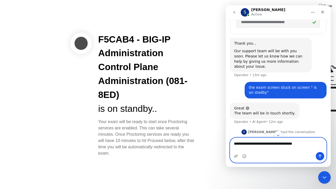
click at [311, 147] on textarea "**********" at bounding box center [278, 142] width 96 height 9
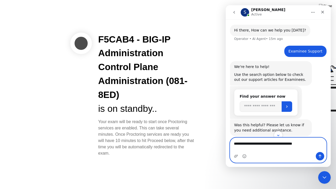
scroll to position [26, 0]
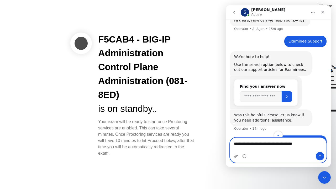
click at [310, 147] on textarea "**********" at bounding box center [278, 142] width 96 height 9
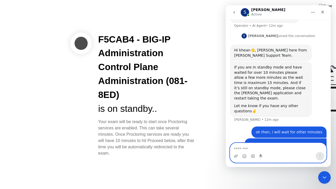
scroll to position [360, 0]
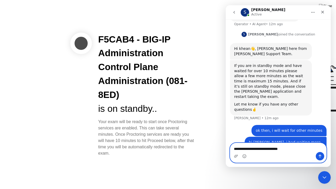
type textarea "**********"
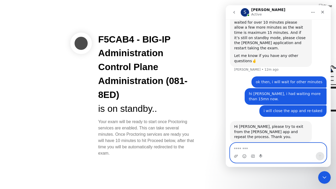
scroll to position [418, 0]
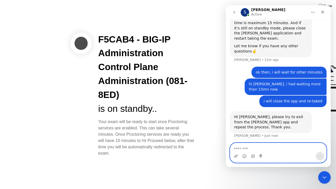
click at [257, 151] on textarea "Message…" at bounding box center [278, 147] width 96 height 9
type textarea "**********"
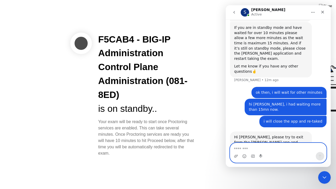
scroll to position [413, 0]
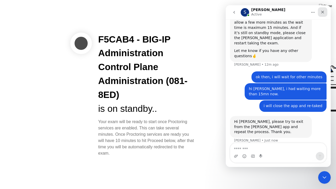
click at [322, 12] on icon "Close" at bounding box center [322, 12] width 4 height 4
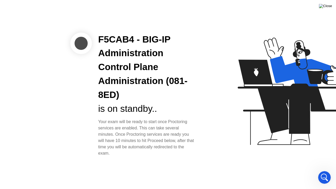
scroll to position [325, 0]
click at [329, 7] on img at bounding box center [325, 6] width 13 height 4
